Goal: Information Seeking & Learning: Learn about a topic

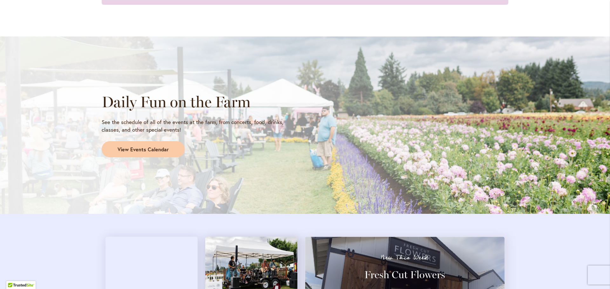
scroll to position [625, 0]
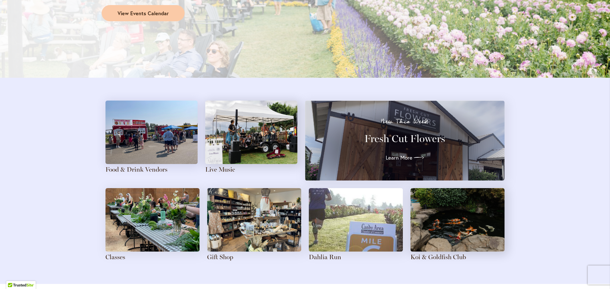
click at [395, 149] on div "New This Week Fresh Cut Flowers Learn More" at bounding box center [404, 141] width 177 height 44
click at [401, 161] on span "Learn More" at bounding box center [397, 158] width 27 height 8
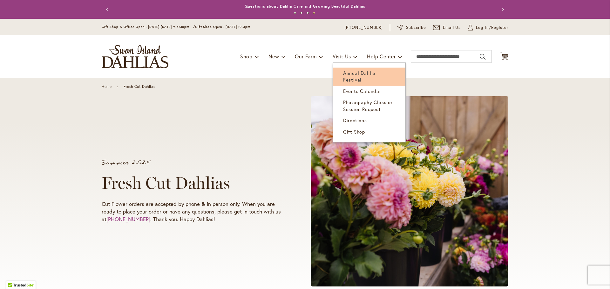
click at [354, 76] on link "Annual Dahlia Festival" at bounding box center [369, 77] width 72 height 18
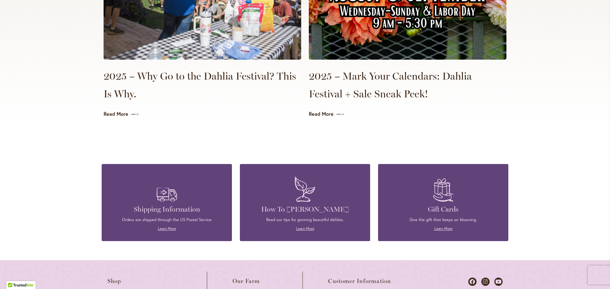
scroll to position [1684, 0]
